Goal: Find specific page/section

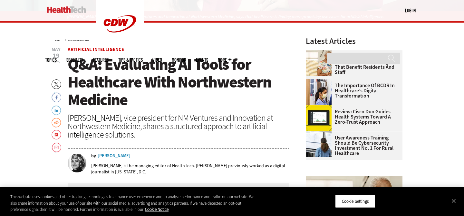
scroll to position [209, 0]
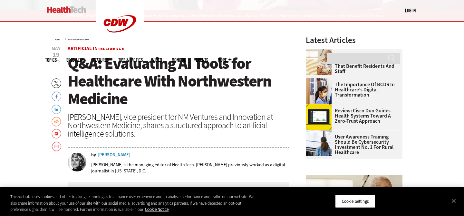
click at [106, 155] on div "[PERSON_NAME]" at bounding box center [114, 154] width 33 height 5
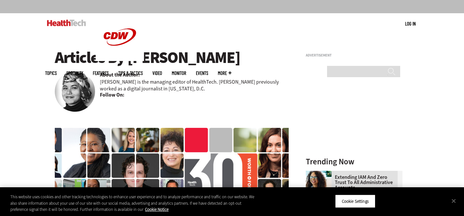
scroll to position [31, 0]
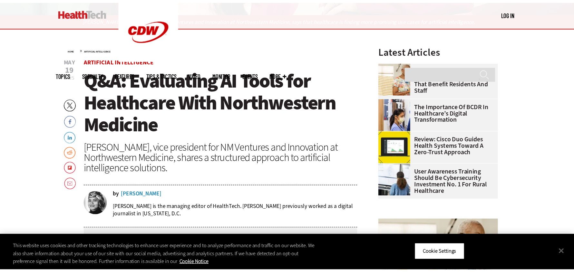
scroll to position [151, 0]
